Goal: Book appointment/travel/reservation

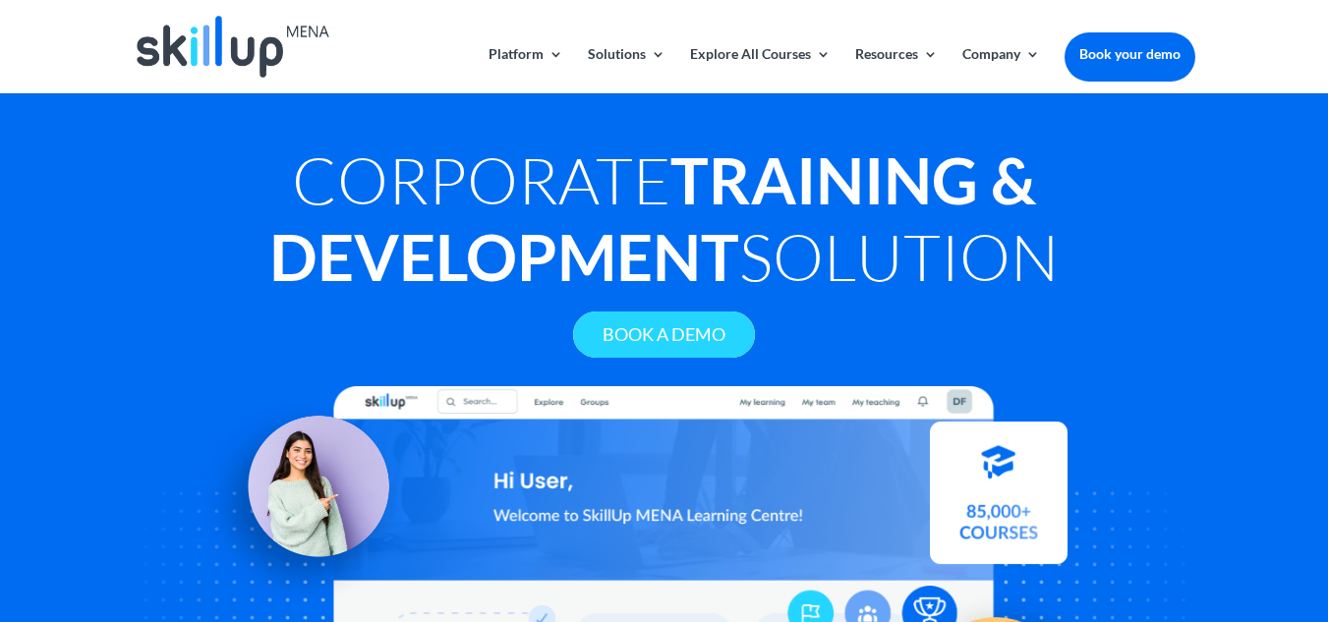
click at [669, 348] on link "Book A Demo" at bounding box center [664, 335] width 182 height 46
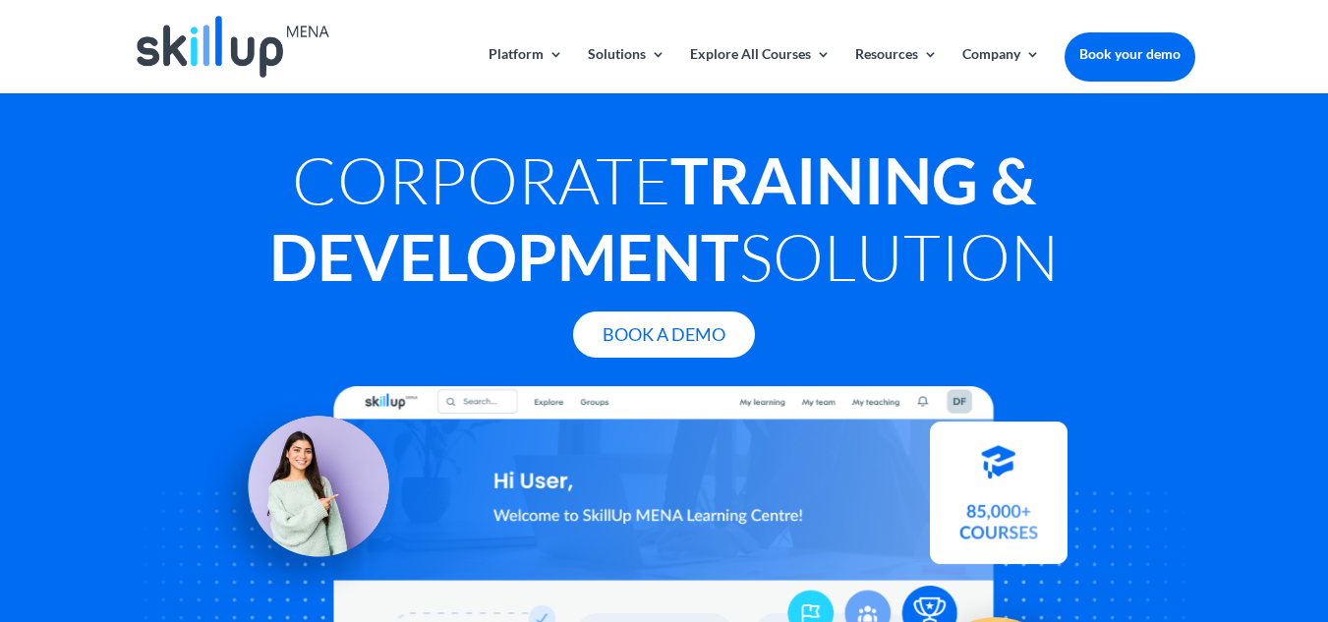
click at [885, 338] on div "Book A Demo" at bounding box center [665, 335] width 1062 height 46
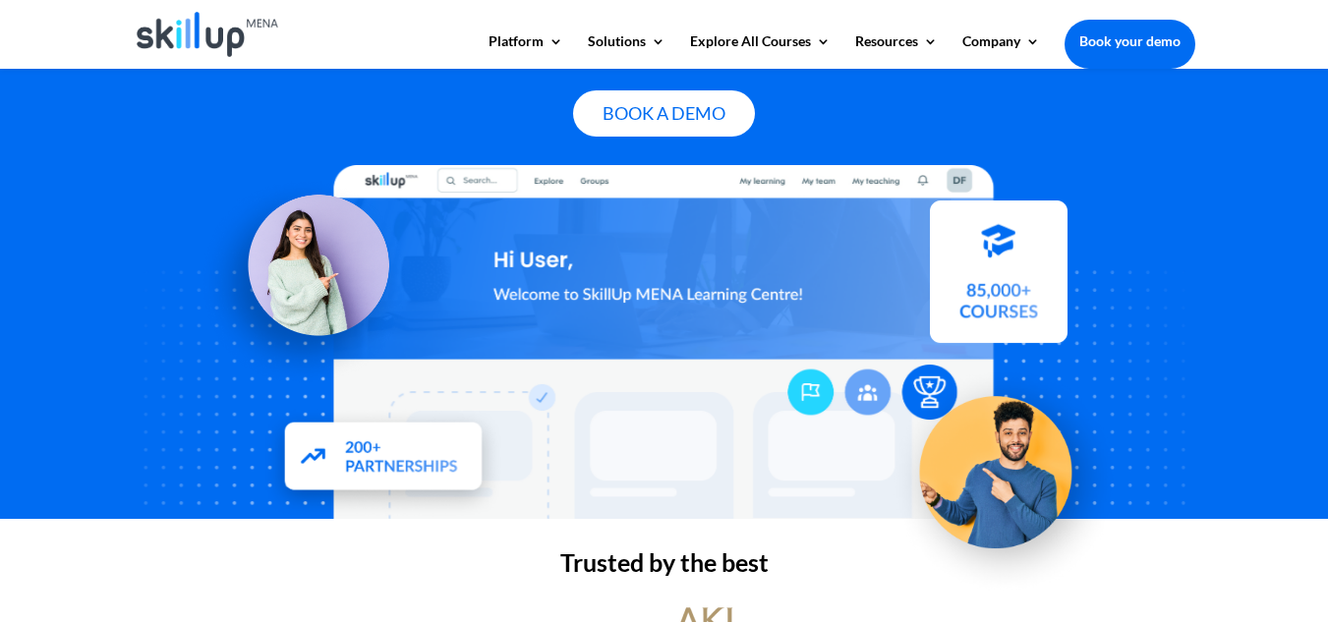
scroll to position [295, 0]
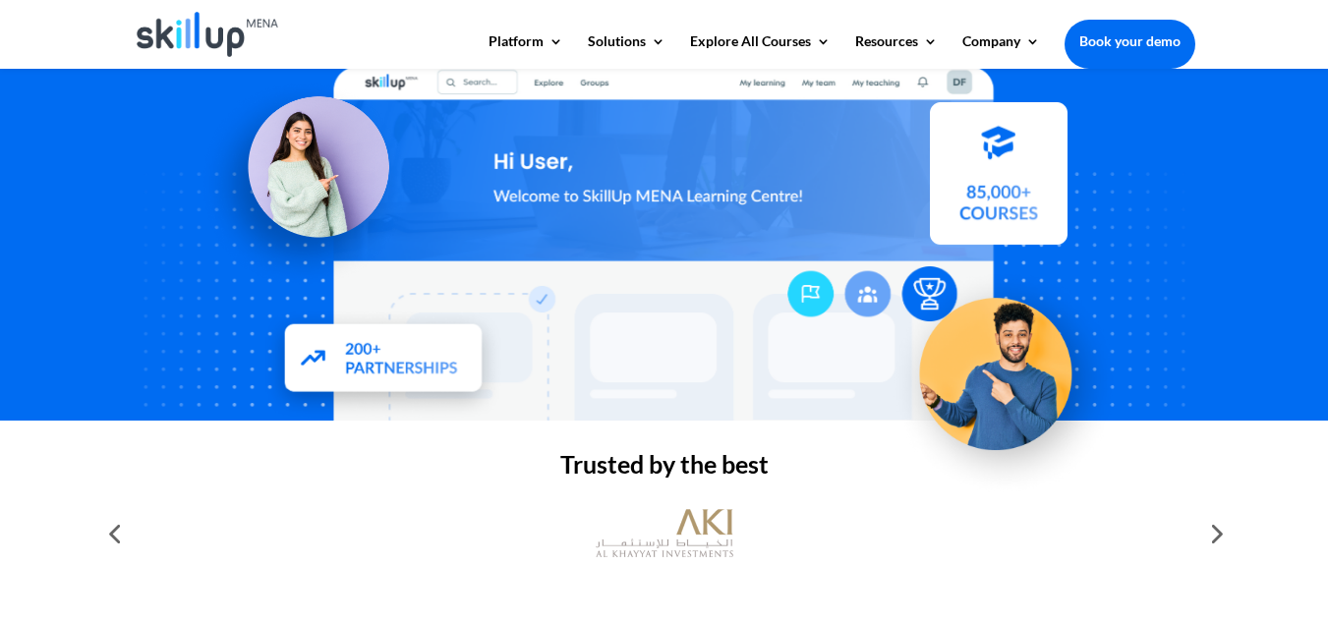
click at [879, 215] on div at bounding box center [665, 244] width 1062 height 354
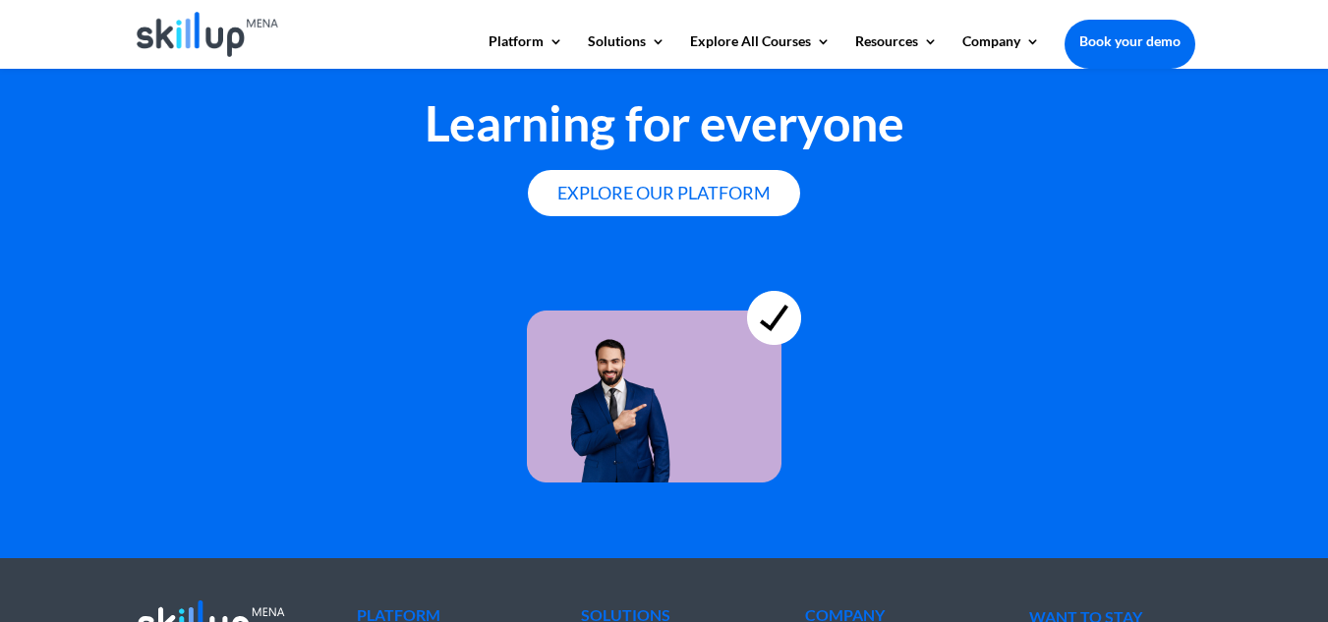
scroll to position [5587, 0]
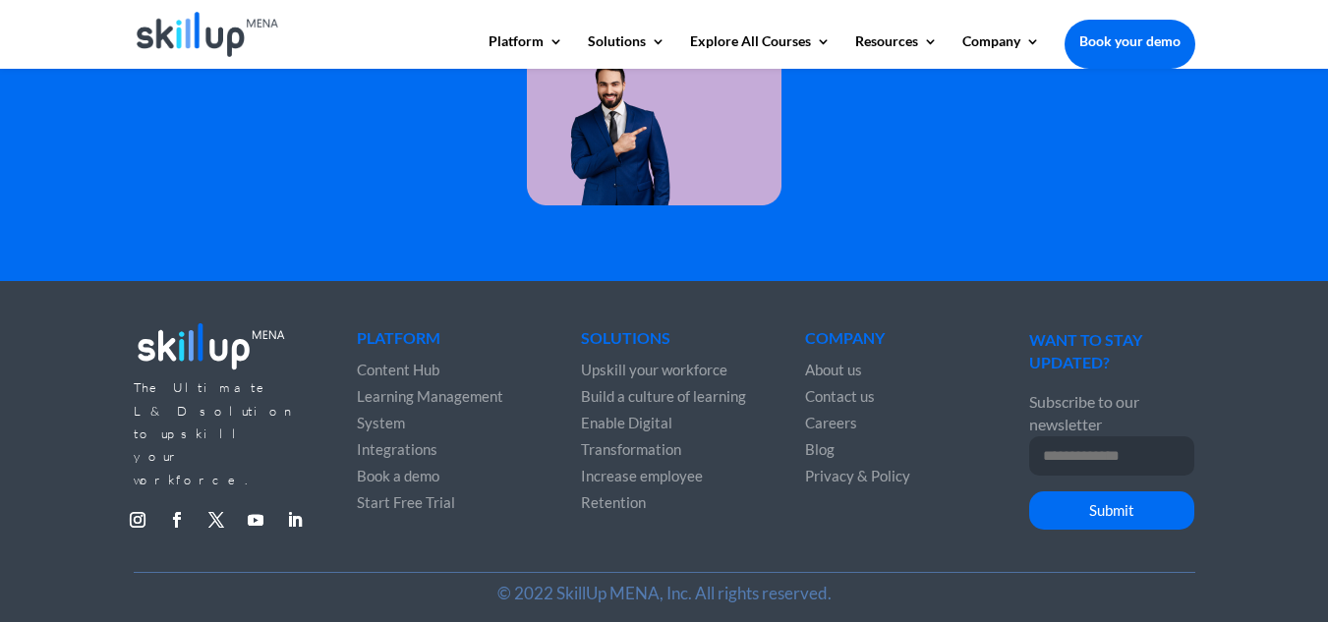
click at [834, 414] on span "Careers" at bounding box center [831, 423] width 52 height 18
